Goal: Task Accomplishment & Management: Complete application form

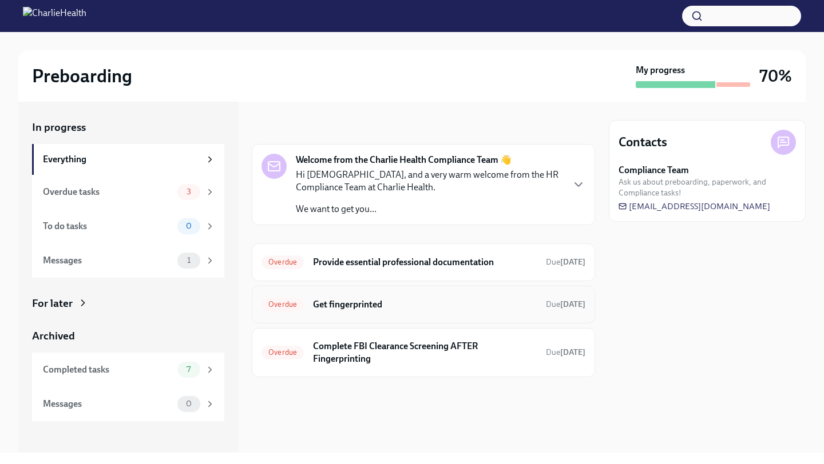
click at [382, 313] on div "Overdue Get fingerprinted Due [DATE]" at bounding box center [423, 305] width 324 height 18
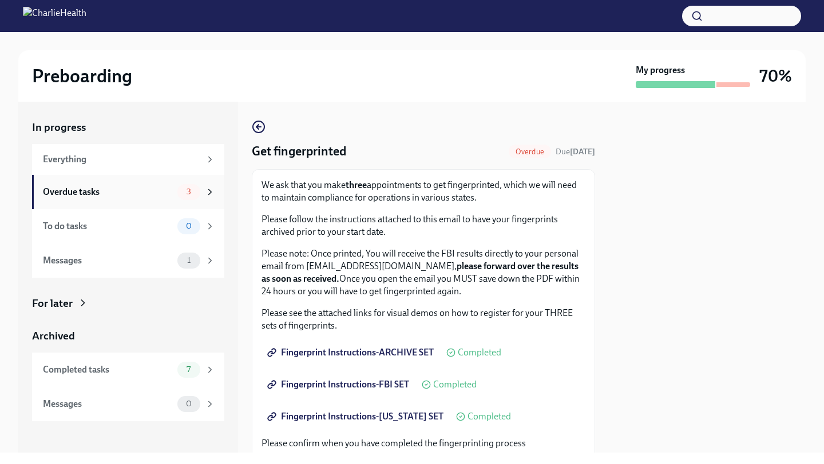
click at [150, 195] on div "Overdue tasks" at bounding box center [108, 192] width 130 height 13
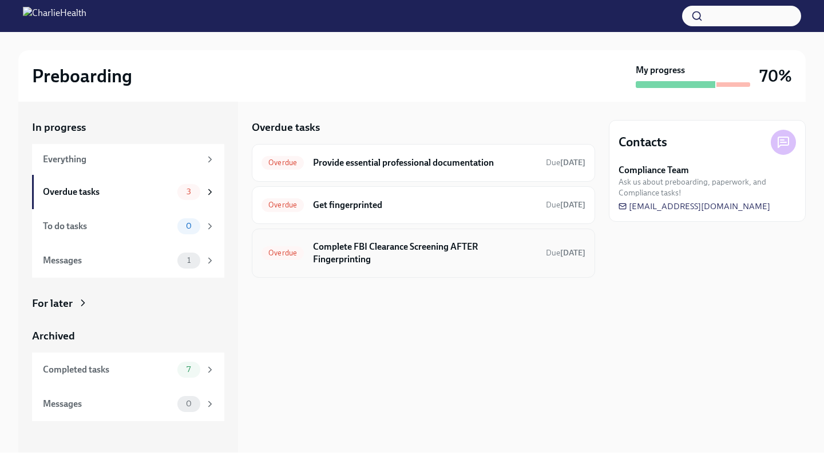
click at [368, 267] on div "Overdue Complete FBI Clearance Screening AFTER Fingerprinting Due [DATE]" at bounding box center [423, 253] width 324 height 30
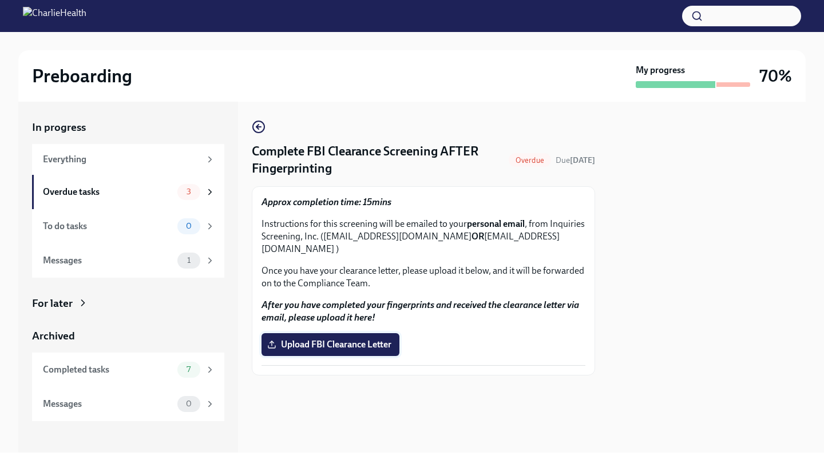
click at [326, 339] on span "Upload FBI Clearance Letter" at bounding box center [330, 344] width 122 height 11
click at [0, 0] on input "Upload FBI Clearance Letter" at bounding box center [0, 0] width 0 height 0
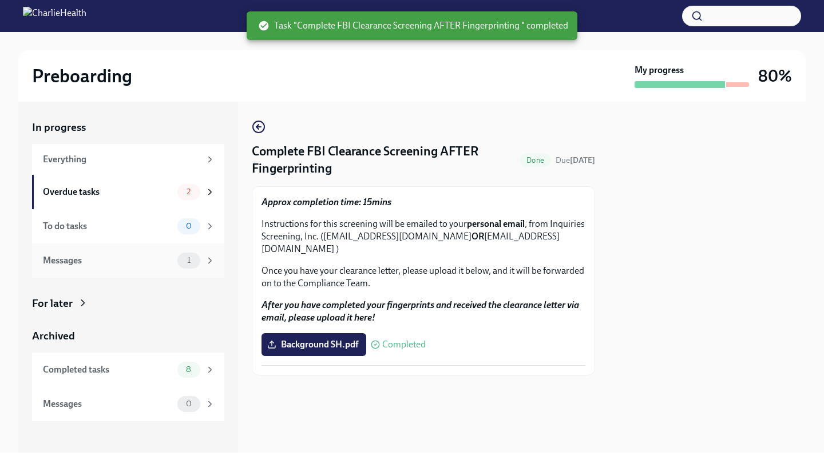
click at [125, 260] on div "Messages" at bounding box center [108, 260] width 130 height 13
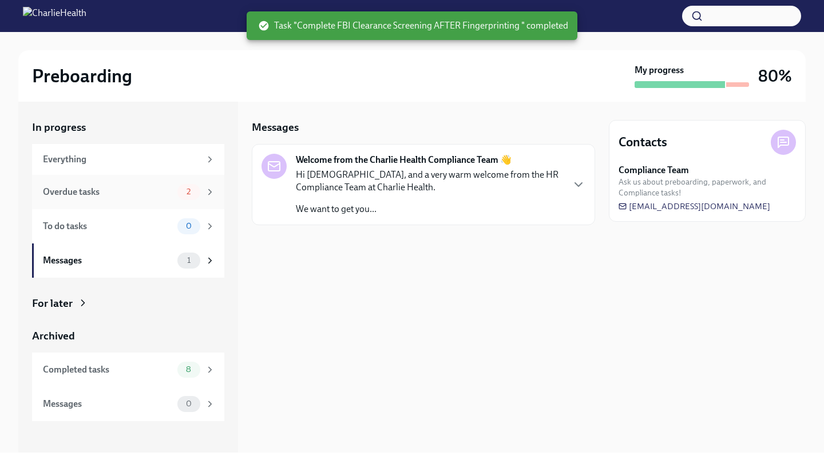
click at [128, 181] on div "Overdue tasks 2" at bounding box center [128, 192] width 192 height 34
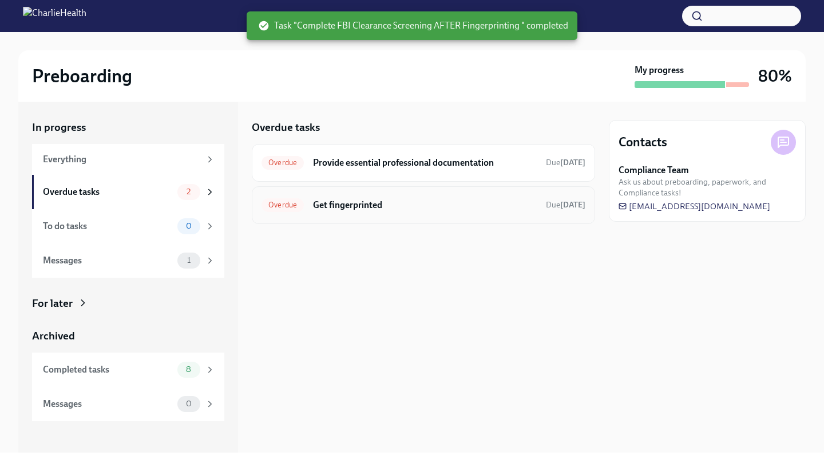
click at [360, 210] on h6 "Get fingerprinted" at bounding box center [425, 205] width 224 height 13
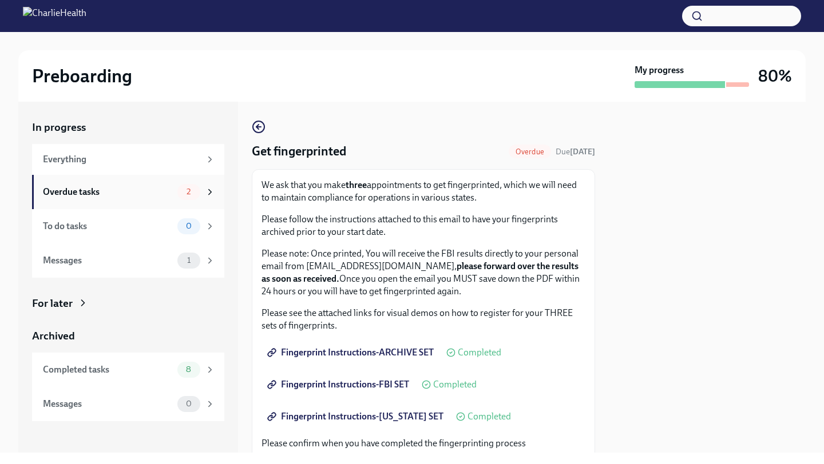
click at [128, 193] on div "Overdue tasks" at bounding box center [108, 192] width 130 height 13
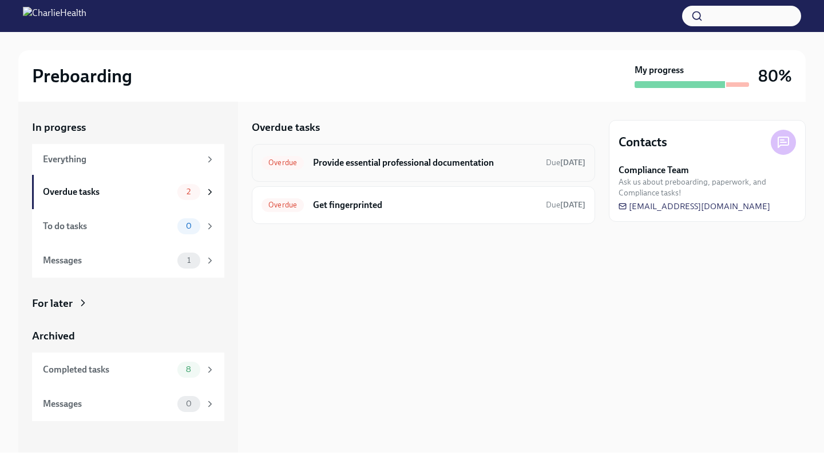
click at [417, 169] on h6 "Provide essential professional documentation" at bounding box center [425, 163] width 224 height 13
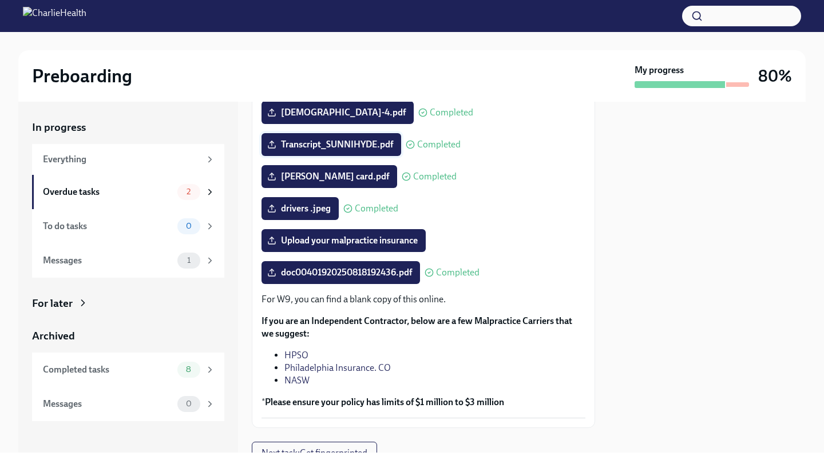
scroll to position [179, 0]
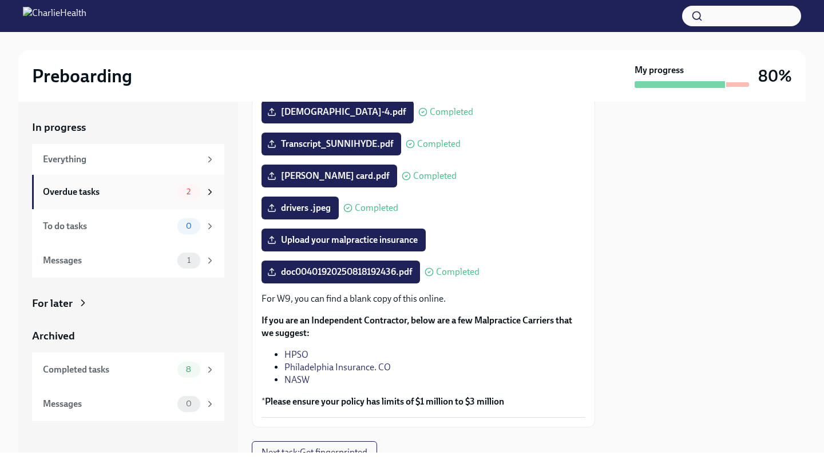
click at [124, 195] on div "Overdue tasks" at bounding box center [108, 192] width 130 height 13
